Goal: Task Accomplishment & Management: Manage account settings

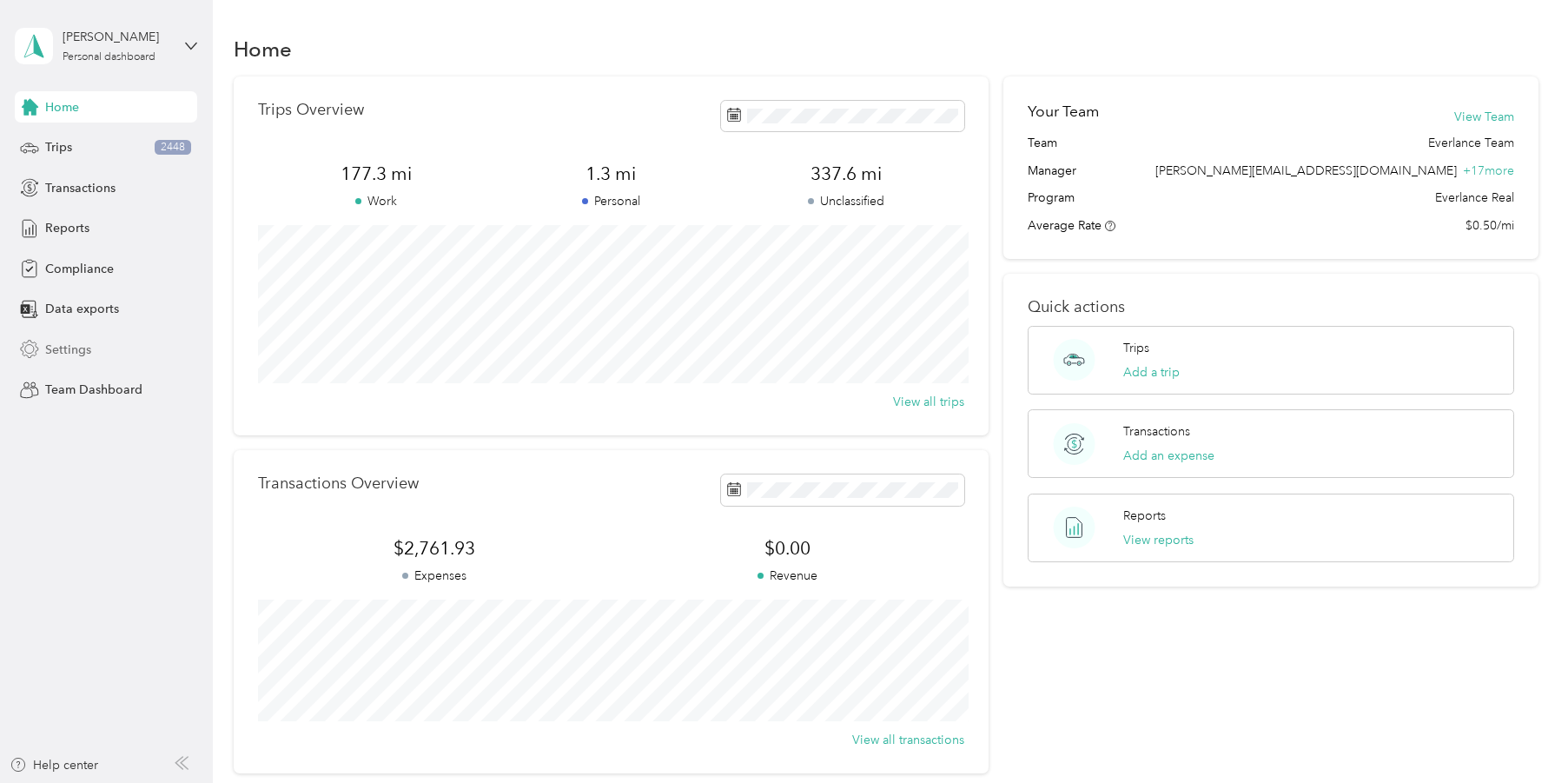
click at [51, 343] on span "Settings" at bounding box center [68, 349] width 46 height 18
click at [77, 352] on span "Settings" at bounding box center [68, 349] width 46 height 18
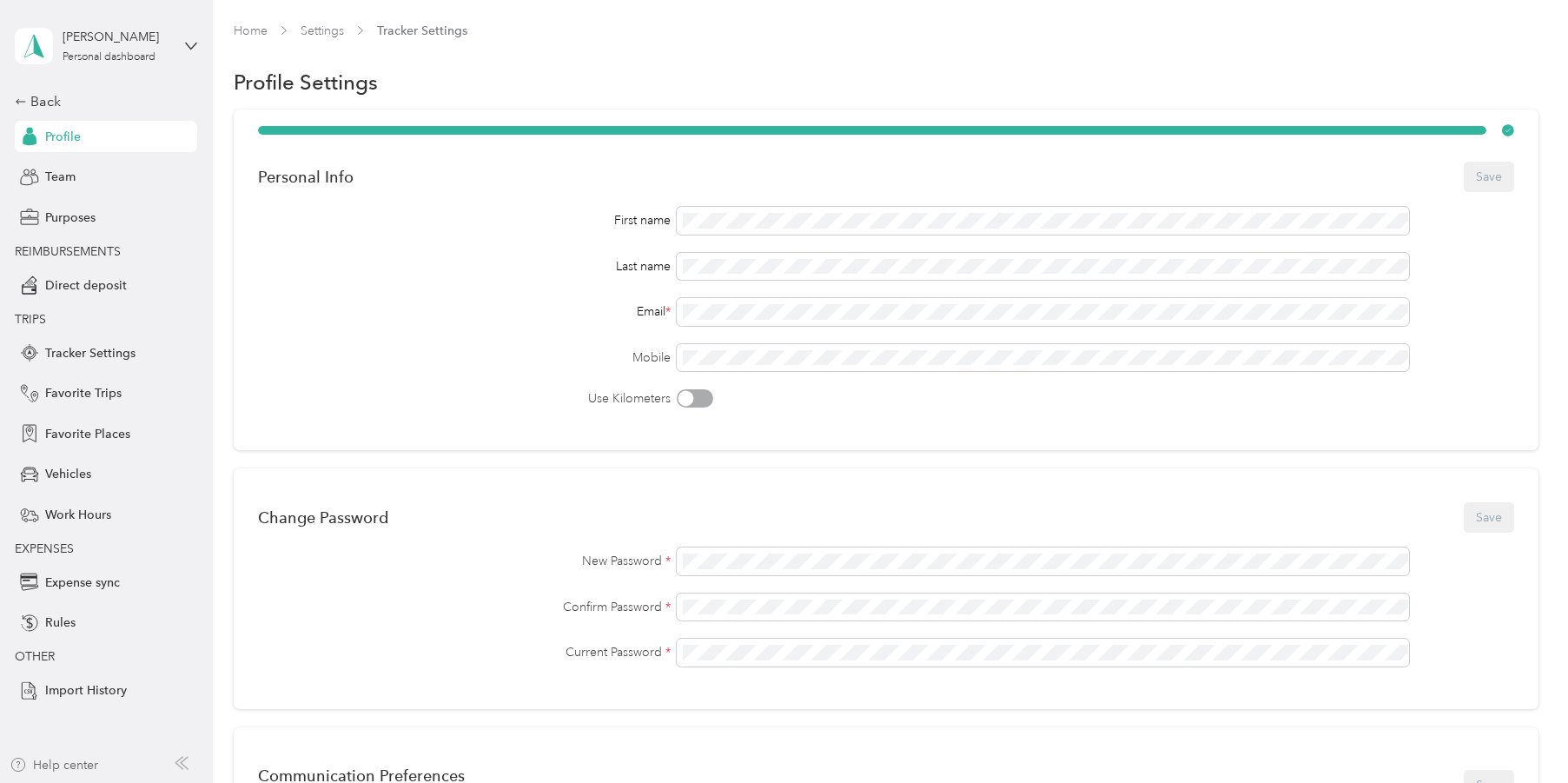
click at [86, 764] on div "Help center" at bounding box center [53, 765] width 88 height 18
click at [84, 54] on div "Personal dashboard" at bounding box center [109, 57] width 93 height 11
click at [180, 228] on div "Log out" at bounding box center [246, 221] width 440 height 30
